Goal: Task Accomplishment & Management: Use online tool/utility

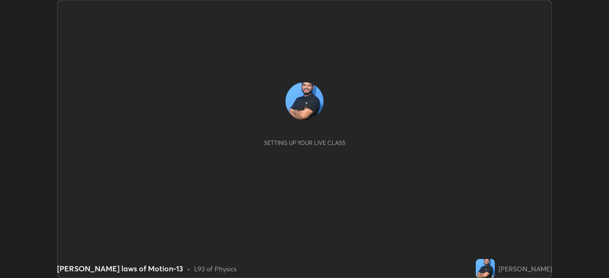
scroll to position [278, 609]
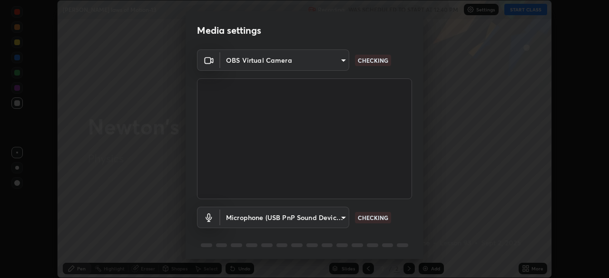
type input "f5ae6119dc4fab334a8cf66c369197aa9d1a3f6993b34b3aeb85a59339566d19"
type input "b6fc27b3cfd9b16c139071b3e43c8616f7c7432b4493bf15a59cfe2aa5dcb19a"
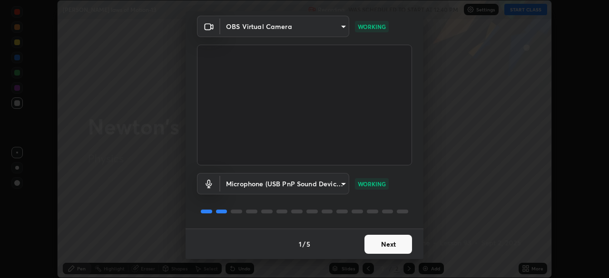
click at [377, 249] on button "Next" at bounding box center [389, 244] width 48 height 19
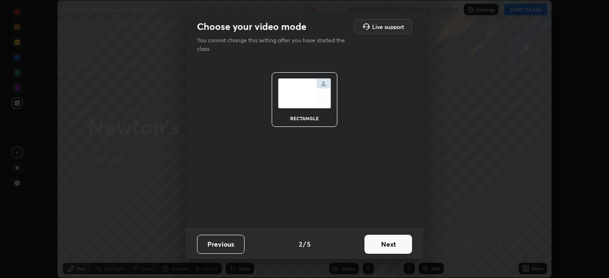
scroll to position [0, 0]
click at [381, 248] on button "Next" at bounding box center [389, 244] width 48 height 19
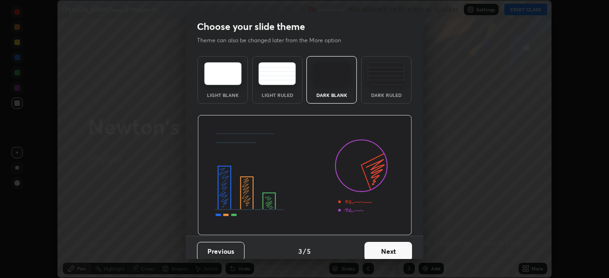
click at [382, 248] on button "Next" at bounding box center [389, 251] width 48 height 19
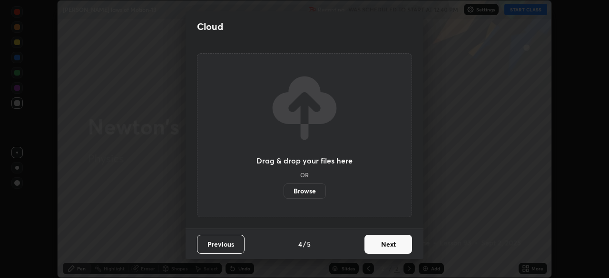
click at [383, 244] on button "Next" at bounding box center [389, 244] width 48 height 19
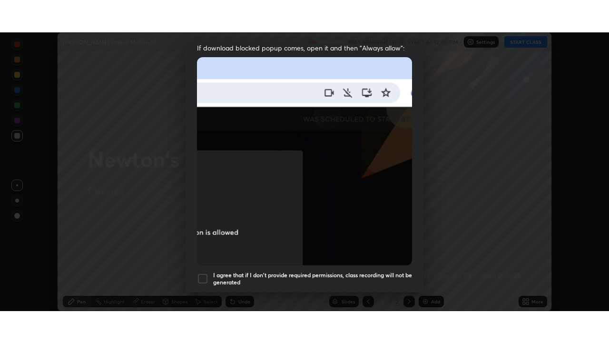
scroll to position [228, 0]
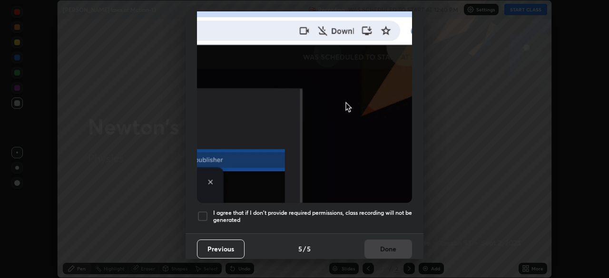
click at [204, 211] on div at bounding box center [202, 216] width 11 height 11
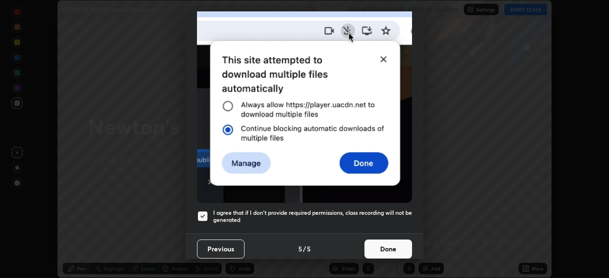
click at [372, 240] on button "Done" at bounding box center [389, 249] width 48 height 19
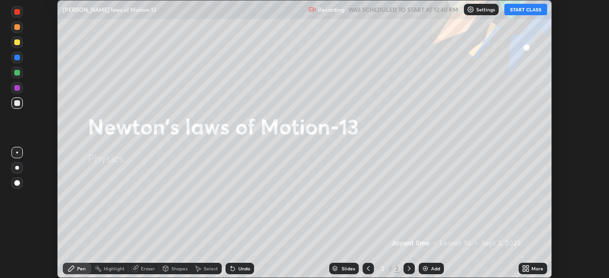
click at [526, 12] on button "START CLASS" at bounding box center [526, 9] width 43 height 11
click at [533, 269] on div "More" at bounding box center [538, 269] width 12 height 5
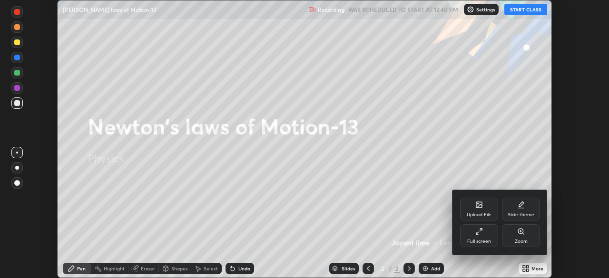
click at [484, 235] on div "Full screen" at bounding box center [479, 236] width 38 height 23
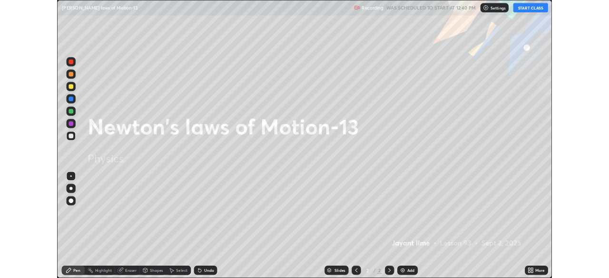
scroll to position [343, 609]
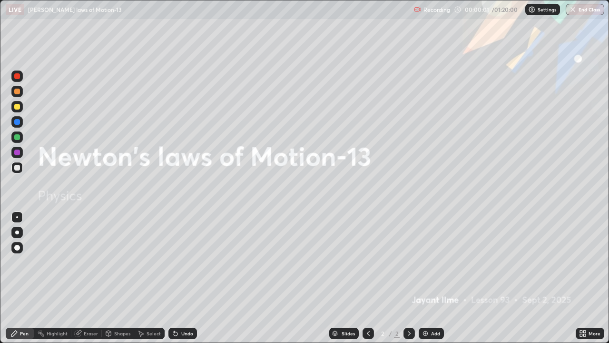
click at [432, 278] on div "Add" at bounding box center [435, 333] width 9 height 5
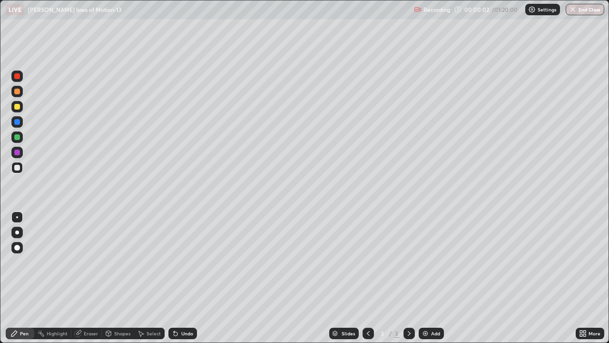
click at [20, 246] on div at bounding box center [16, 247] width 11 height 11
click at [431, 278] on div "Add" at bounding box center [435, 333] width 9 height 5
click at [430, 278] on div "Add" at bounding box center [431, 332] width 25 height 11
click at [17, 136] on div at bounding box center [17, 137] width 6 height 6
click at [429, 278] on div "Add" at bounding box center [431, 332] width 25 height 11
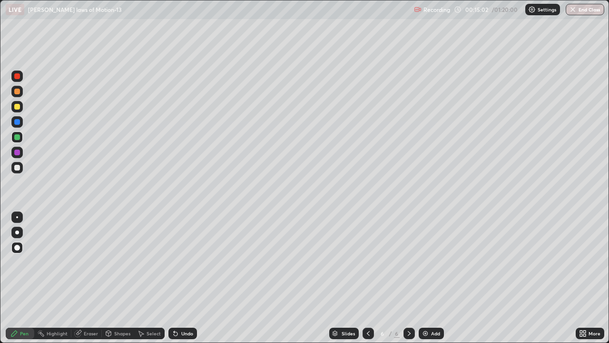
click at [19, 167] on div at bounding box center [17, 168] width 6 height 6
click at [19, 138] on div at bounding box center [17, 137] width 6 height 6
click at [19, 166] on div at bounding box center [17, 168] width 6 height 6
click at [422, 278] on img at bounding box center [426, 333] width 8 height 8
click at [20, 169] on div at bounding box center [17, 168] width 6 height 6
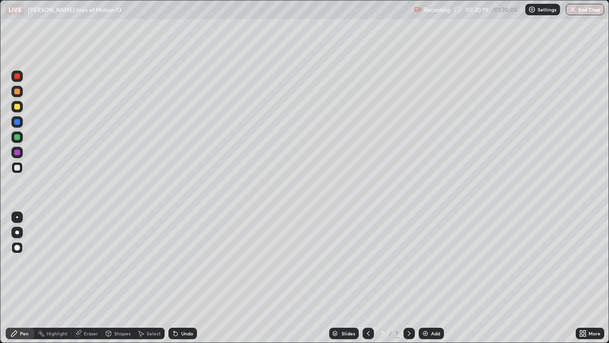
click at [429, 278] on div "Add" at bounding box center [431, 332] width 25 height 11
click at [18, 109] on div at bounding box center [16, 106] width 11 height 11
click at [14, 171] on div at bounding box center [16, 167] width 11 height 11
click at [430, 278] on div "Add" at bounding box center [431, 332] width 25 height 11
click at [427, 278] on img at bounding box center [426, 333] width 8 height 8
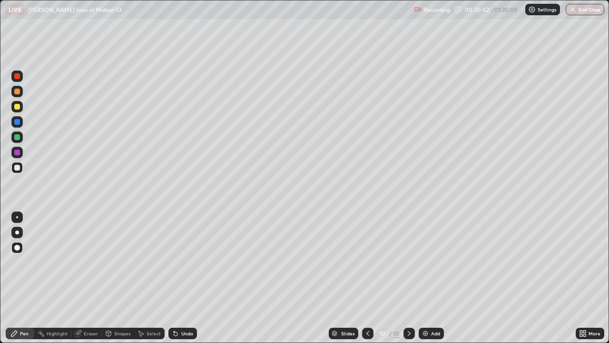
click at [432, 278] on div "Add" at bounding box center [435, 333] width 9 height 5
click at [87, 278] on div "Eraser" at bounding box center [91, 333] width 14 height 5
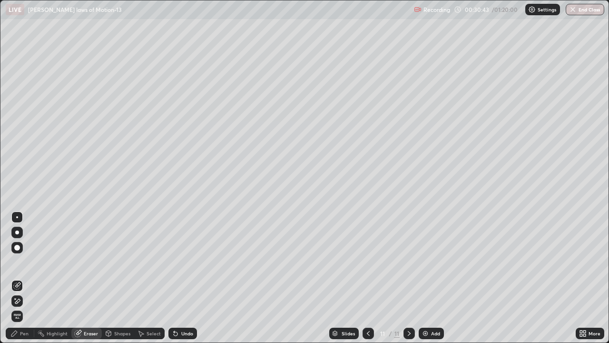
click at [26, 278] on div "Pen" at bounding box center [20, 332] width 29 height 11
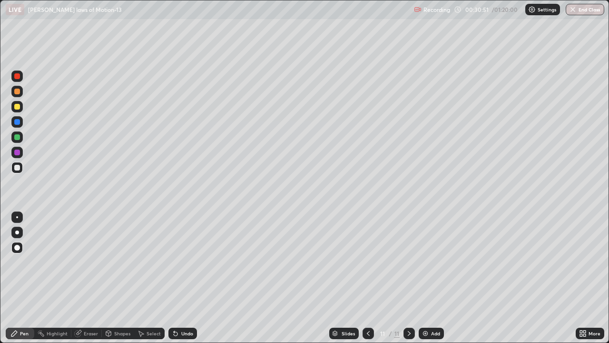
click at [17, 108] on div at bounding box center [17, 107] width 6 height 6
click at [18, 168] on div at bounding box center [17, 168] width 6 height 6
click at [419, 278] on div "Add" at bounding box center [431, 332] width 25 height 11
click at [86, 278] on div "Eraser" at bounding box center [91, 333] width 14 height 5
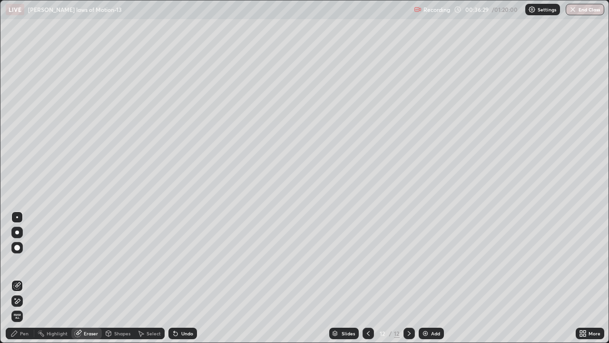
click at [27, 278] on div "Pen" at bounding box center [24, 333] width 9 height 5
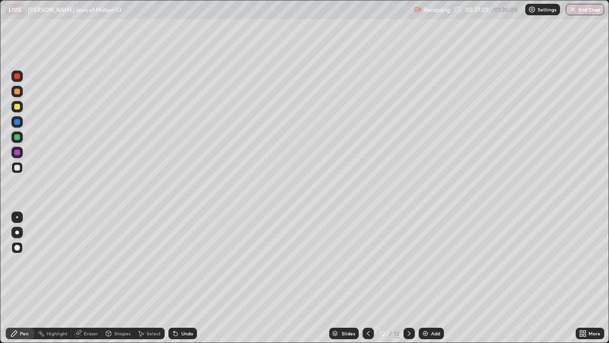
click at [431, 278] on div "Add" at bounding box center [435, 333] width 9 height 5
click at [18, 107] on div at bounding box center [17, 107] width 6 height 6
click at [19, 168] on div at bounding box center [17, 168] width 6 height 6
click at [408, 278] on icon at bounding box center [410, 333] width 8 height 8
click at [426, 278] on img at bounding box center [426, 333] width 8 height 8
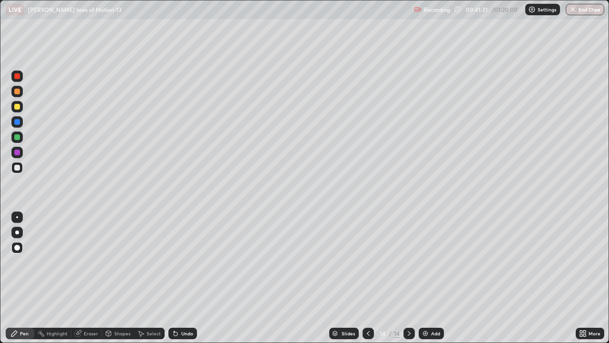
click at [20, 93] on div at bounding box center [16, 91] width 11 height 11
click at [17, 166] on div at bounding box center [17, 168] width 6 height 6
click at [426, 278] on img at bounding box center [426, 333] width 8 height 8
click at [429, 278] on div "Add" at bounding box center [431, 332] width 25 height 11
click at [17, 108] on div at bounding box center [17, 107] width 6 height 6
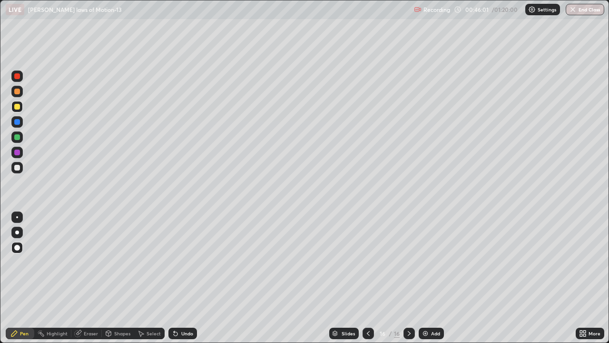
click at [18, 75] on div at bounding box center [17, 76] width 6 height 6
click at [16, 167] on div at bounding box center [17, 168] width 6 height 6
click at [426, 278] on img at bounding box center [426, 333] width 8 height 8
click at [16, 108] on div at bounding box center [17, 107] width 6 height 6
click at [17, 134] on div at bounding box center [17, 137] width 6 height 6
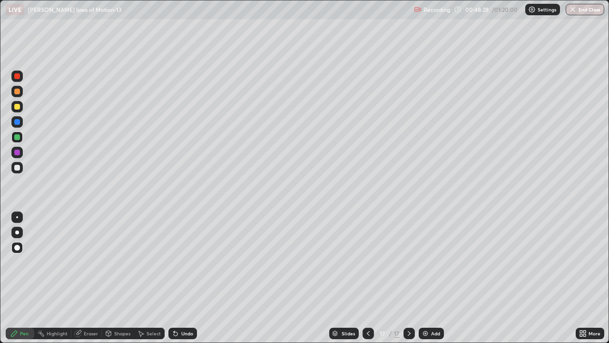
click at [19, 166] on div at bounding box center [17, 168] width 6 height 6
click at [426, 278] on img at bounding box center [426, 333] width 8 height 8
click at [19, 137] on div at bounding box center [17, 137] width 6 height 6
click at [81, 278] on div "Eraser" at bounding box center [86, 332] width 30 height 11
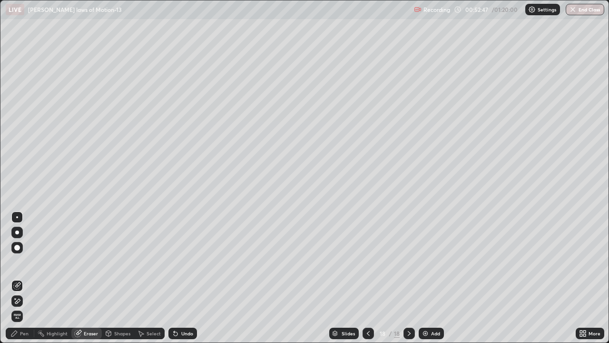
click at [19, 278] on div "Pen" at bounding box center [20, 332] width 29 height 11
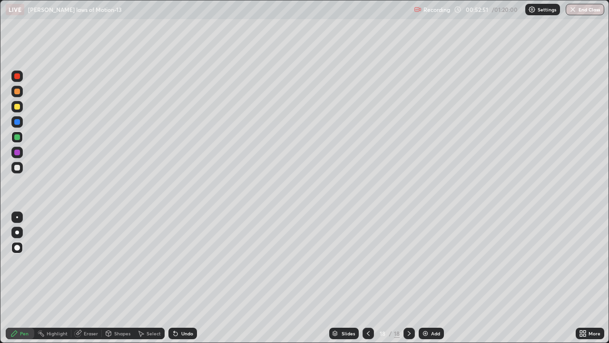
click at [19, 168] on div at bounding box center [17, 168] width 6 height 6
click at [427, 278] on img at bounding box center [426, 333] width 8 height 8
click at [183, 278] on div "Undo" at bounding box center [183, 332] width 29 height 11
click at [80, 278] on icon at bounding box center [78, 333] width 6 height 6
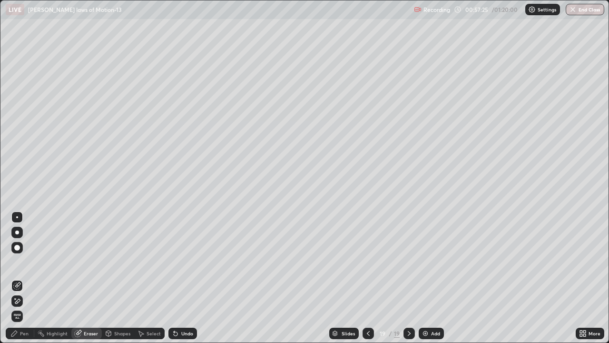
click at [28, 278] on div "Pen" at bounding box center [24, 333] width 9 height 5
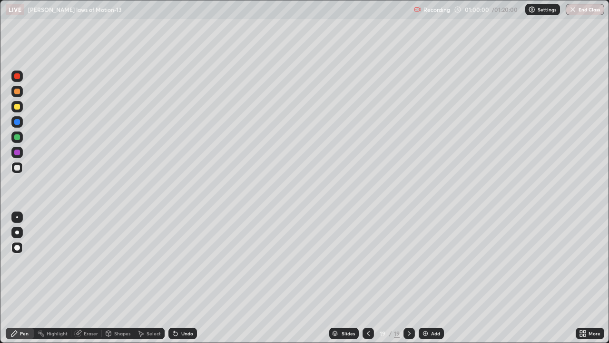
click at [428, 278] on img at bounding box center [426, 333] width 8 height 8
click at [183, 278] on div "Undo" at bounding box center [187, 333] width 12 height 5
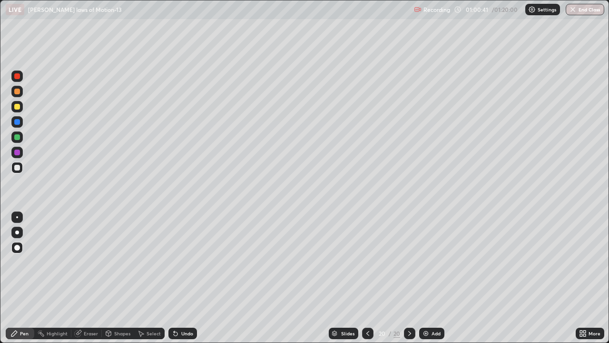
click at [183, 278] on div "Undo" at bounding box center [183, 332] width 29 height 11
click at [182, 278] on div "Undo" at bounding box center [183, 332] width 29 height 11
click at [183, 278] on div "Undo" at bounding box center [183, 332] width 29 height 11
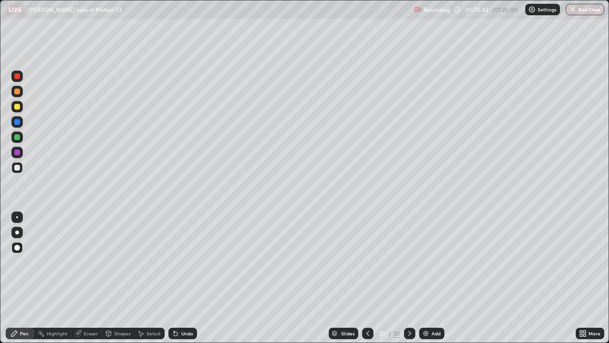
click at [184, 278] on div "Undo" at bounding box center [183, 332] width 29 height 11
click at [430, 278] on div "Add" at bounding box center [431, 332] width 25 height 11
click at [22, 108] on div at bounding box center [16, 106] width 11 height 11
click at [18, 169] on div at bounding box center [17, 168] width 6 height 6
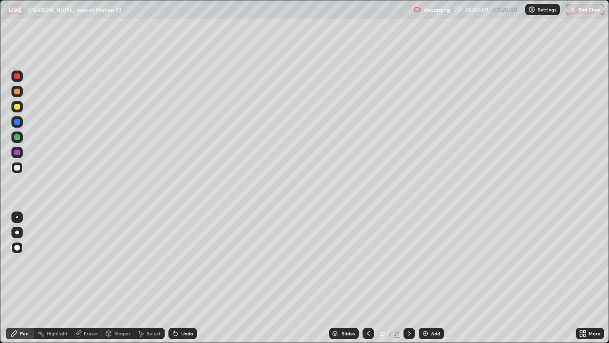
click at [20, 109] on div at bounding box center [16, 106] width 11 height 11
click at [16, 168] on div at bounding box center [17, 168] width 6 height 6
click at [19, 107] on div at bounding box center [17, 107] width 6 height 6
click at [18, 169] on div at bounding box center [17, 168] width 6 height 6
click at [424, 278] on img at bounding box center [426, 333] width 8 height 8
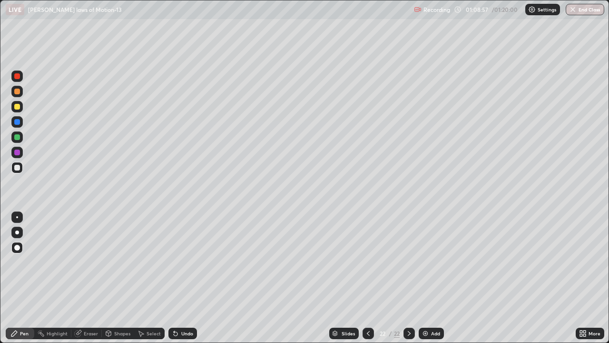
click at [17, 106] on div at bounding box center [17, 107] width 6 height 6
click at [18, 171] on div at bounding box center [16, 167] width 11 height 11
click at [21, 108] on div at bounding box center [16, 106] width 11 height 11
click at [18, 167] on div at bounding box center [17, 168] width 6 height 6
click at [580, 10] on button "End Class" at bounding box center [585, 9] width 39 height 11
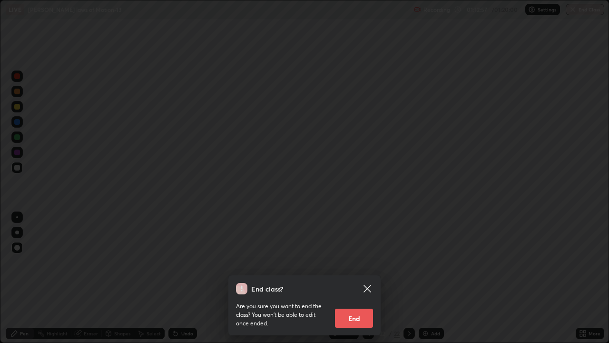
click at [356, 278] on button "End" at bounding box center [354, 317] width 38 height 19
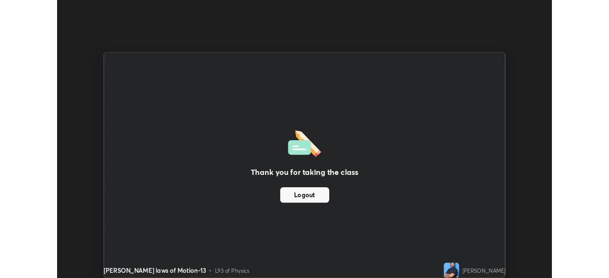
scroll to position [47323, 46992]
